Goal: Transaction & Acquisition: Purchase product/service

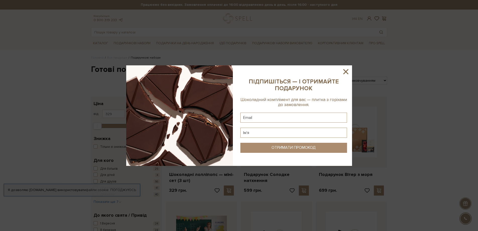
click at [344, 71] on icon at bounding box center [346, 71] width 9 height 9
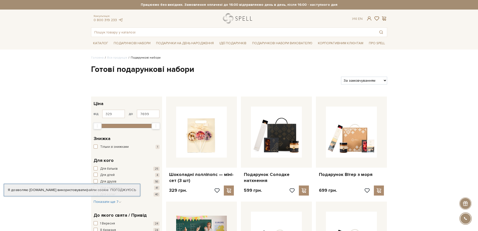
click at [237, 20] on link "logo" at bounding box center [238, 18] width 31 height 10
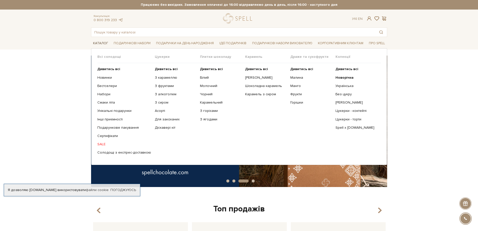
click at [100, 44] on link "Каталог" at bounding box center [100, 43] width 19 height 8
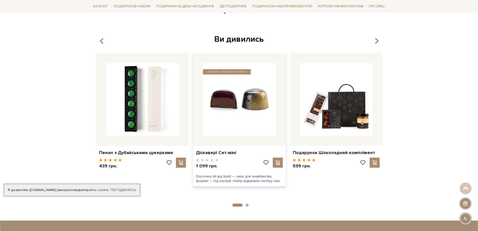
scroll to position [652, 0]
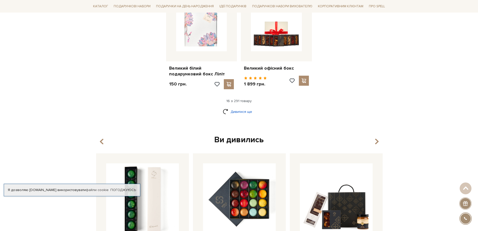
click at [241, 107] on link "Дивитися ще" at bounding box center [239, 111] width 33 height 9
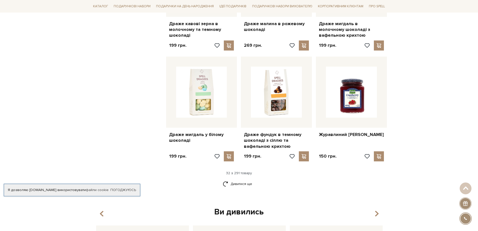
scroll to position [1154, 0]
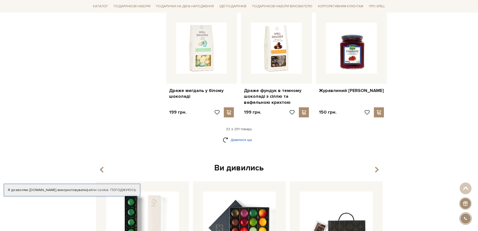
click at [241, 135] on link "Дивитися ще" at bounding box center [239, 139] width 33 height 9
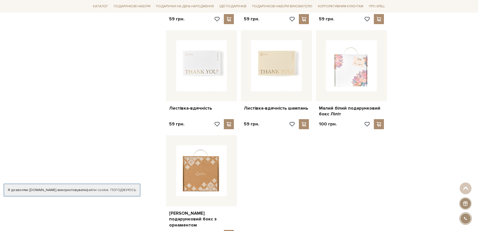
scroll to position [1731, 0]
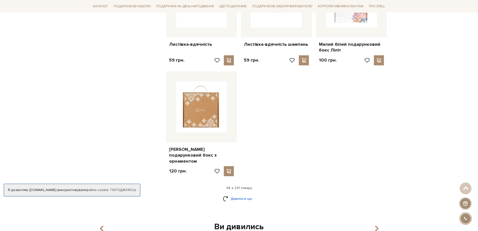
click at [251, 194] on link "Дивитися ще" at bounding box center [239, 198] width 33 height 9
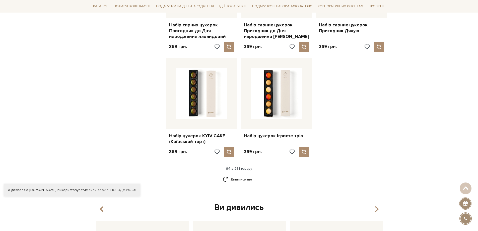
scroll to position [2334, 0]
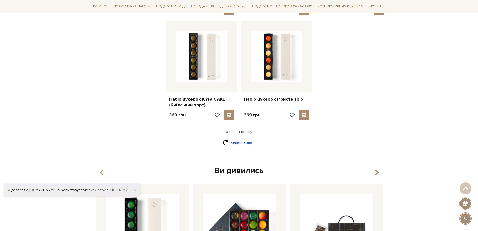
click at [249, 138] on link "Дивитися ще" at bounding box center [239, 142] width 33 height 9
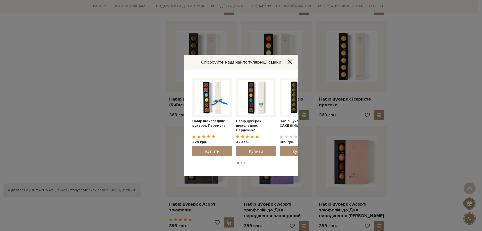
click at [290, 61] on icon "Close" at bounding box center [289, 61] width 5 height 5
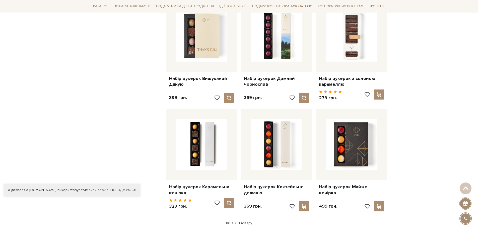
scroll to position [2911, 0]
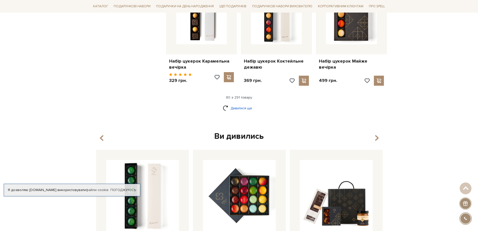
click at [234, 104] on link "Дивитися ще" at bounding box center [239, 108] width 33 height 9
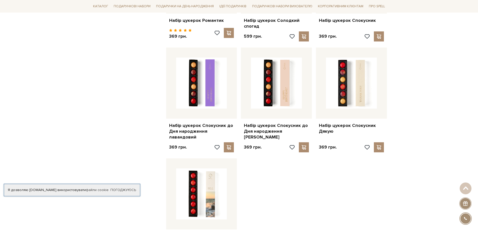
scroll to position [3463, 0]
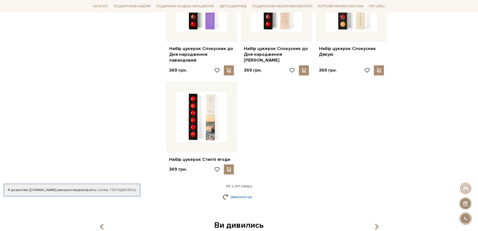
click at [244, 192] on link "Дивитися ще" at bounding box center [239, 196] width 33 height 9
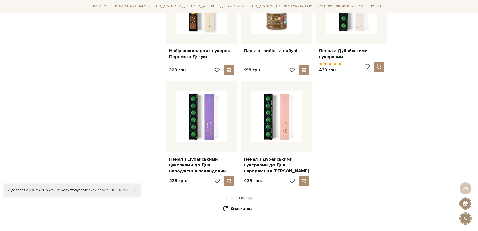
scroll to position [4015, 0]
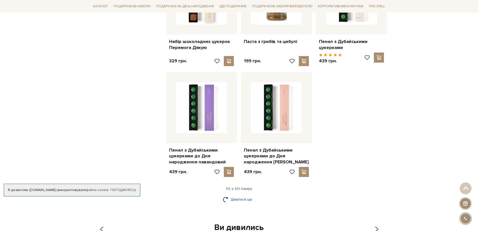
click at [246, 195] on link "Дивитися ще" at bounding box center [239, 199] width 33 height 9
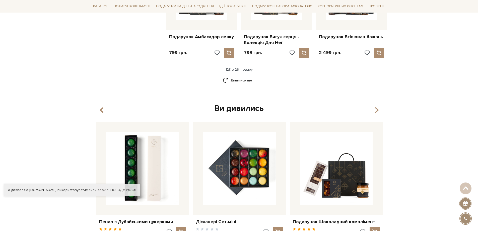
scroll to position [4667, 0]
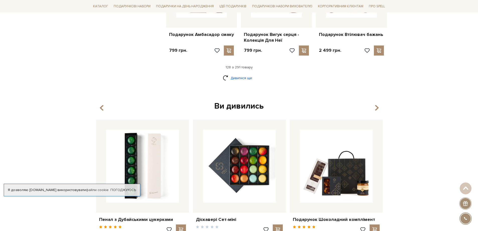
click at [238, 74] on link "Дивитися ще" at bounding box center [239, 78] width 33 height 9
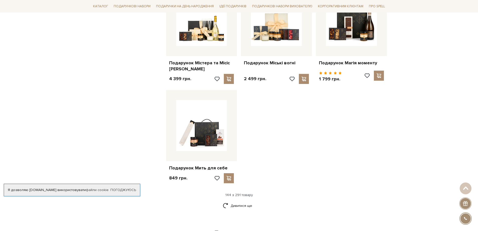
scroll to position [5220, 0]
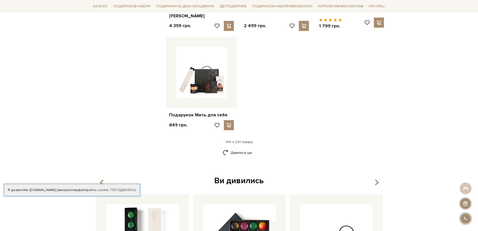
click at [240, 148] on link "Дивитися ще" at bounding box center [239, 152] width 33 height 9
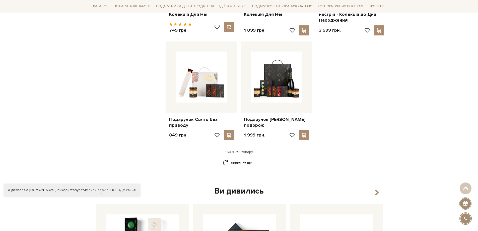
scroll to position [5747, 0]
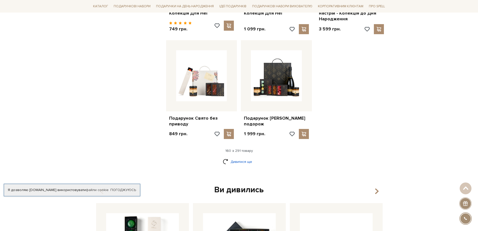
click at [247, 157] on link "Дивитися ще" at bounding box center [239, 161] width 33 height 9
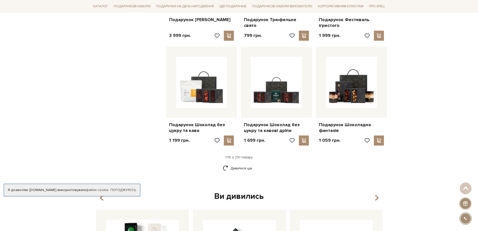
scroll to position [6374, 0]
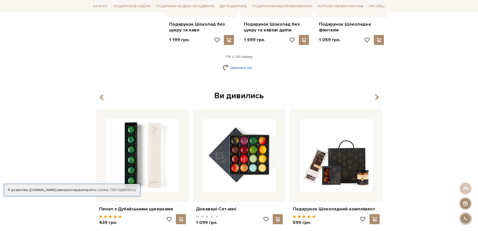
click at [244, 63] on link "Дивитися ще" at bounding box center [239, 67] width 33 height 9
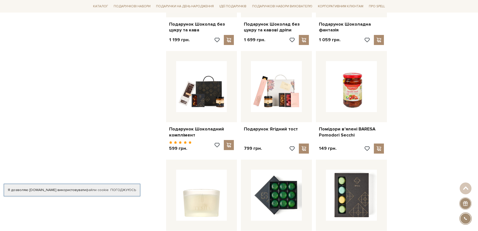
scroll to position [6424, 0]
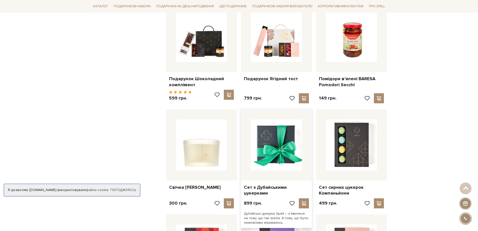
click at [287, 119] on img at bounding box center [276, 144] width 51 height 51
